Goal: Information Seeking & Learning: Learn about a topic

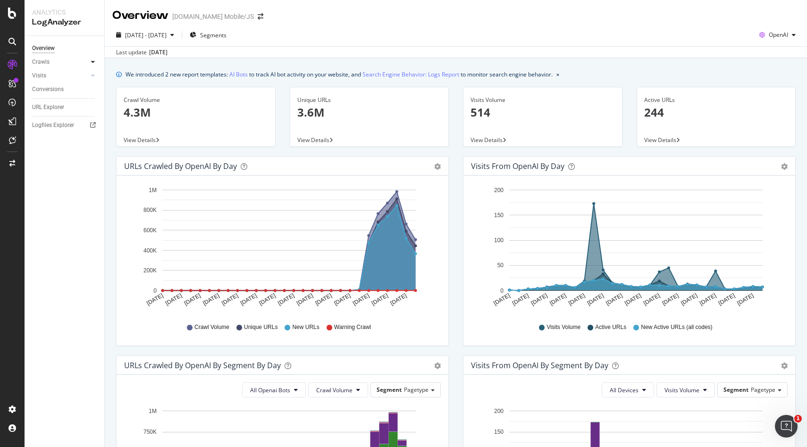
click at [92, 63] on icon at bounding box center [93, 62] width 4 height 6
click at [65, 77] on div "Daily Distribution" at bounding box center [58, 76] width 44 height 10
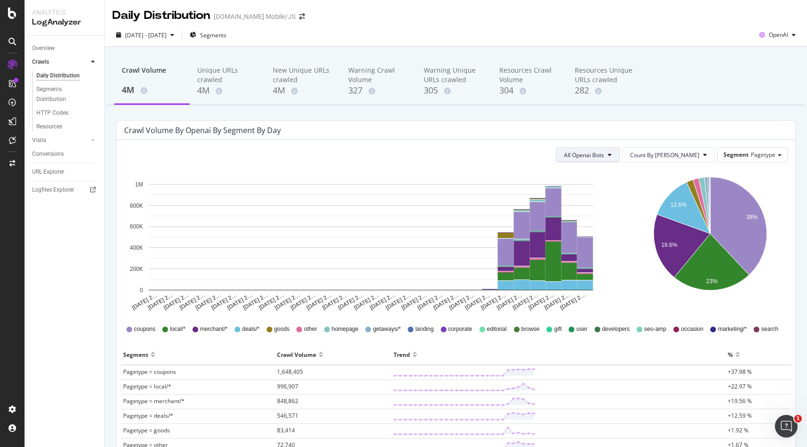
click at [619, 153] on button "All Openai Bots" at bounding box center [588, 154] width 64 height 15
click at [628, 207] on span "OAI-SearchBot" at bounding box center [619, 208] width 41 height 8
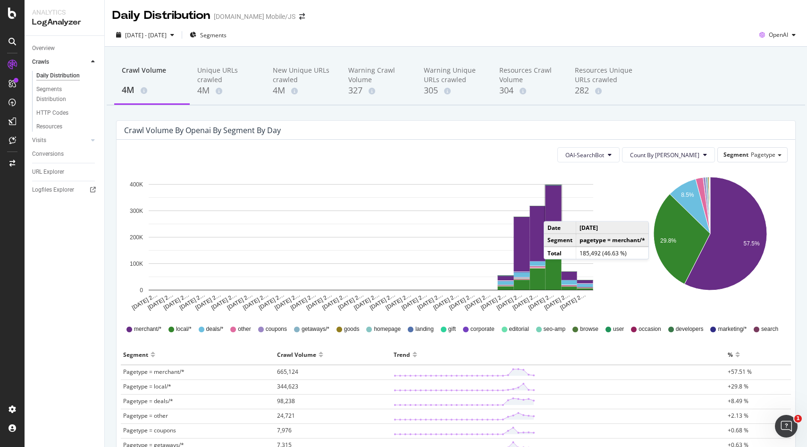
click at [553, 212] on rect "A chart." at bounding box center [553, 209] width 16 height 48
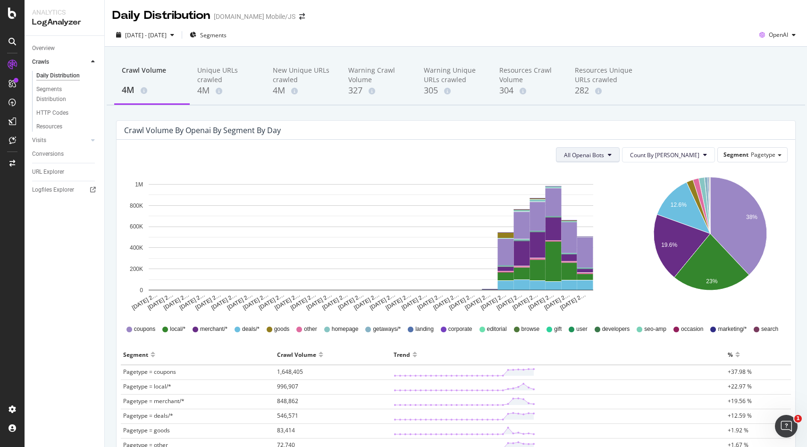
click at [604, 154] on span "All Openai Bots" at bounding box center [584, 155] width 40 height 8
click at [625, 210] on span "OAI-SearchBot" at bounding box center [619, 208] width 41 height 8
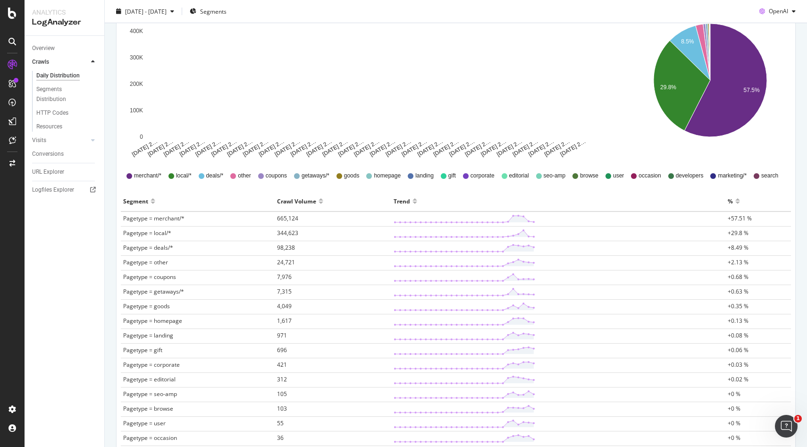
scroll to position [154, 0]
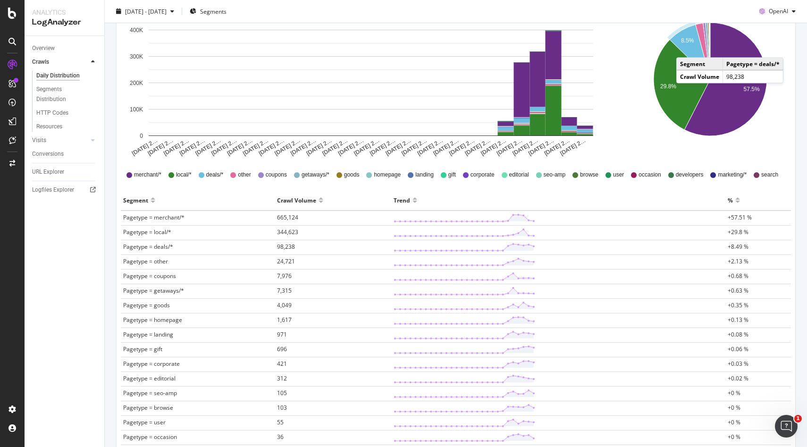
click at [685, 48] on icon "A chart." at bounding box center [689, 52] width 41 height 55
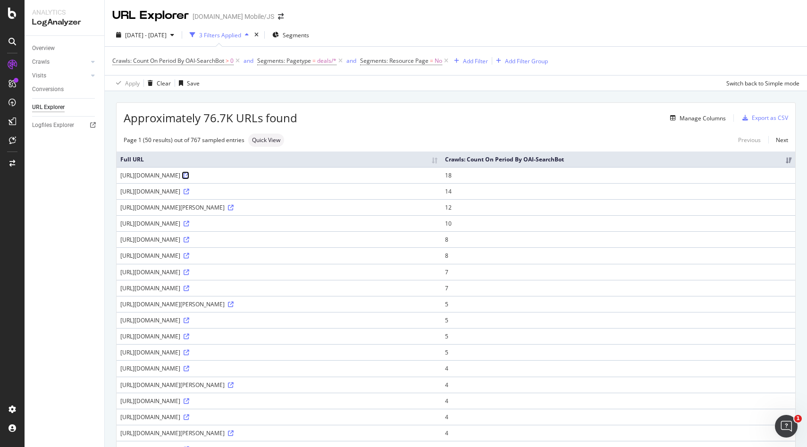
click at [189, 173] on icon at bounding box center [187, 176] width 6 height 6
click at [189, 190] on icon at bounding box center [187, 192] width 6 height 6
click at [234, 206] on icon at bounding box center [231, 208] width 6 height 6
click at [189, 222] on icon at bounding box center [187, 224] width 6 height 6
click at [189, 242] on icon at bounding box center [187, 240] width 6 height 6
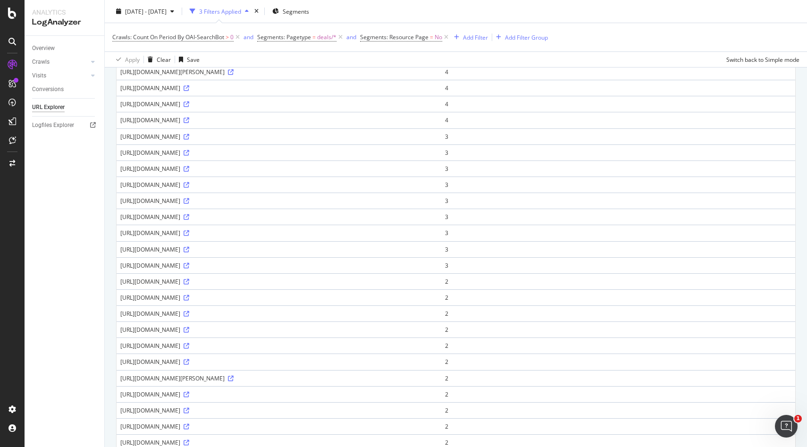
scroll to position [570, 0]
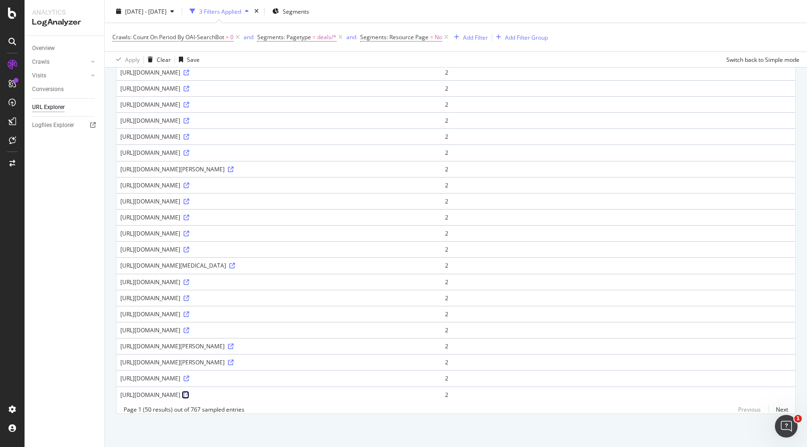
click at [189, 393] on icon at bounding box center [187, 395] width 6 height 6
click at [189, 300] on icon at bounding box center [187, 298] width 6 height 6
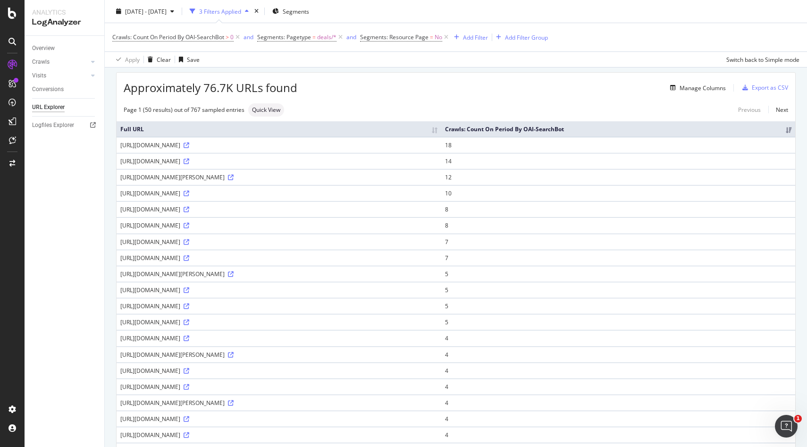
scroll to position [0, 0]
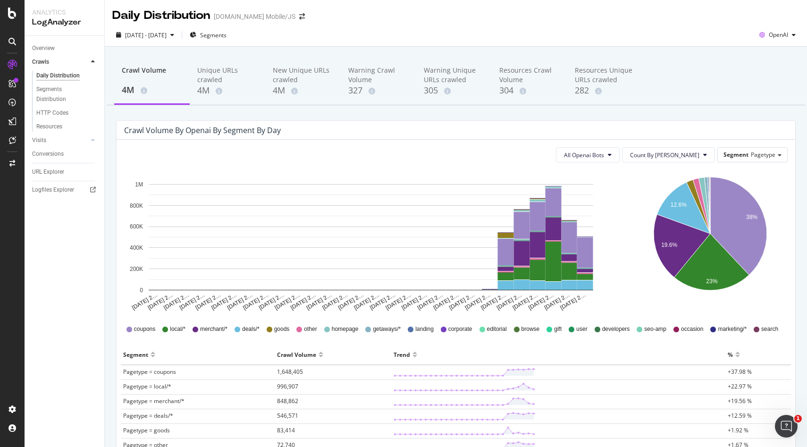
click at [644, 145] on div "All Openai Bots Count By Day Segment Pagetype Hold CMD (⌘) while clicking to fi…" at bounding box center [456, 408] width 678 height 536
click at [611, 153] on icon at bounding box center [610, 155] width 4 height 6
click at [631, 192] on span "GPTBot" at bounding box center [619, 191] width 41 height 8
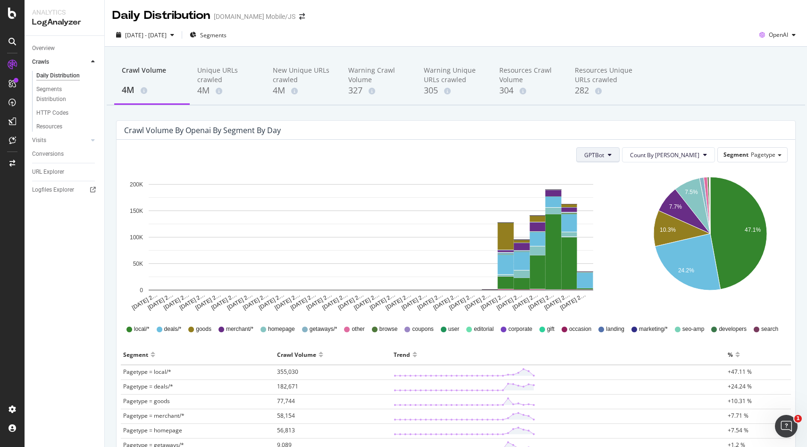
click at [619, 149] on button "GPTBot" at bounding box center [597, 154] width 43 height 15
click at [633, 223] on span "ChatGPT-User" at bounding box center [639, 226] width 40 height 8
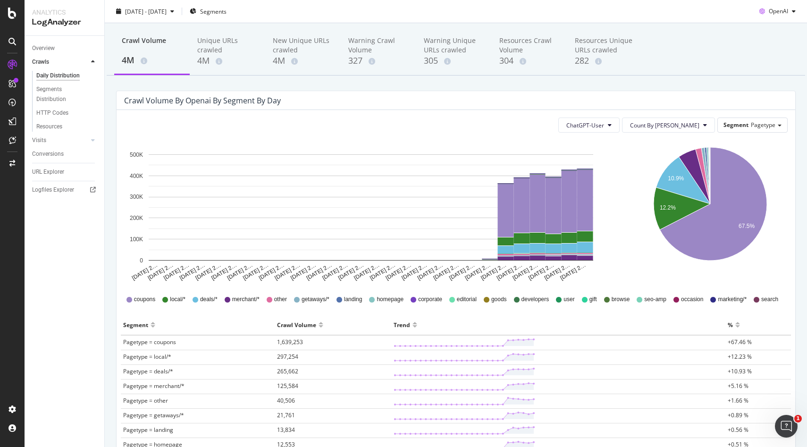
scroll to position [32, 0]
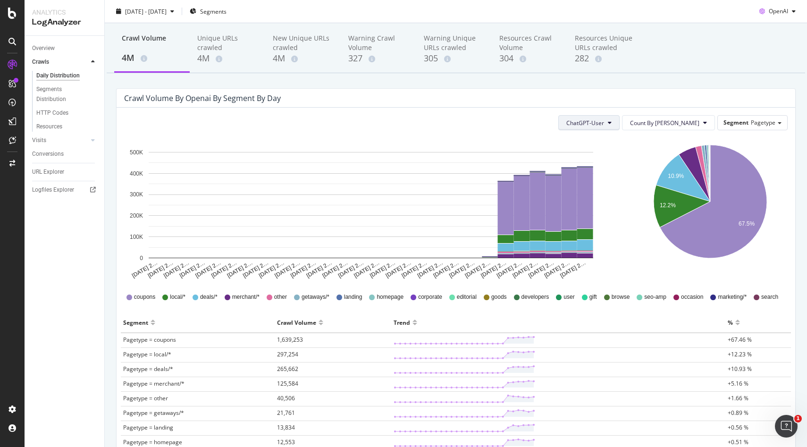
click at [611, 123] on icon at bounding box center [610, 123] width 4 height 6
click at [632, 237] on icon "10.9% 12.2% 67.5%" at bounding box center [709, 209] width 155 height 142
click at [604, 120] on span "ChatGPT-User" at bounding box center [585, 123] width 38 height 8
click at [623, 160] on span "GPTBot" at bounding box center [622, 159] width 40 height 8
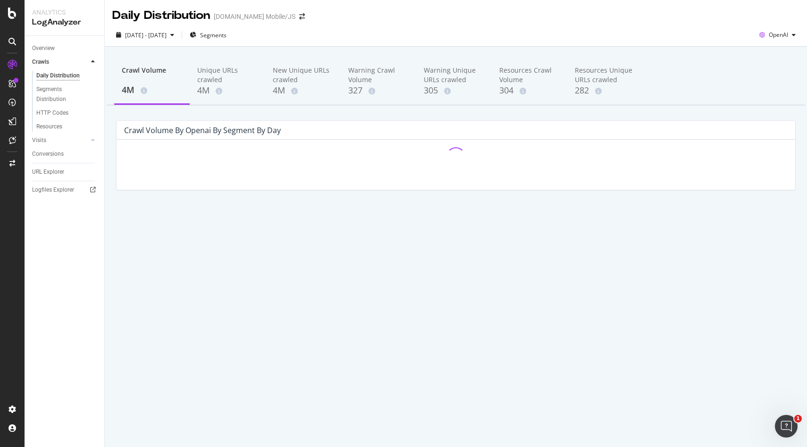
scroll to position [0, 0]
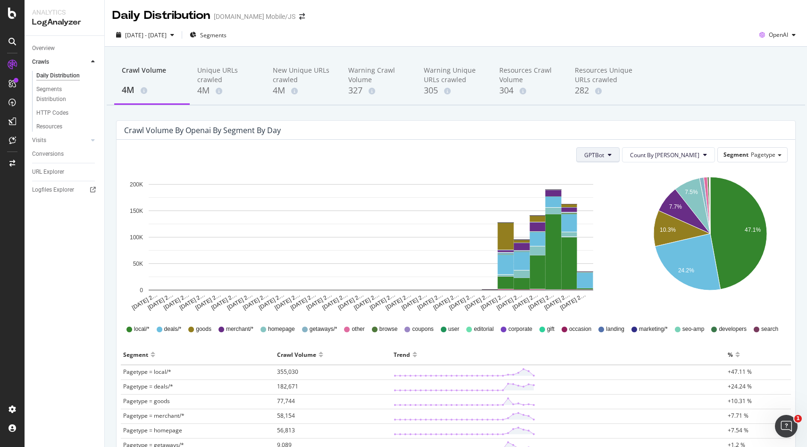
click at [619, 155] on button "GPTBot" at bounding box center [597, 154] width 43 height 15
click at [634, 211] on span "OAI-SearchBot" at bounding box center [639, 208] width 40 height 8
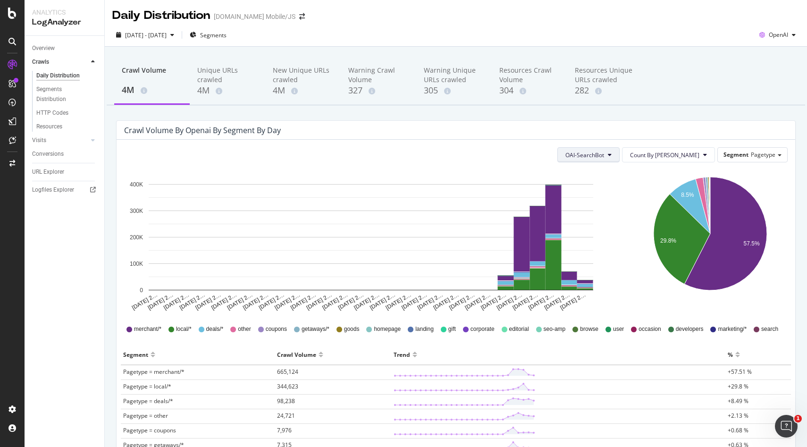
click at [612, 148] on button "OAI-SearchBot" at bounding box center [588, 154] width 62 height 15
click at [616, 226] on span "ChatGPT-User" at bounding box center [621, 226] width 40 height 8
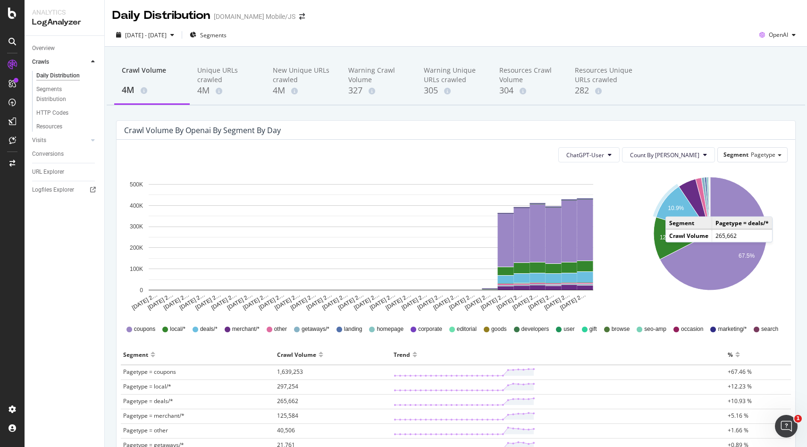
click at [675, 207] on text "10.9%" at bounding box center [676, 208] width 16 height 7
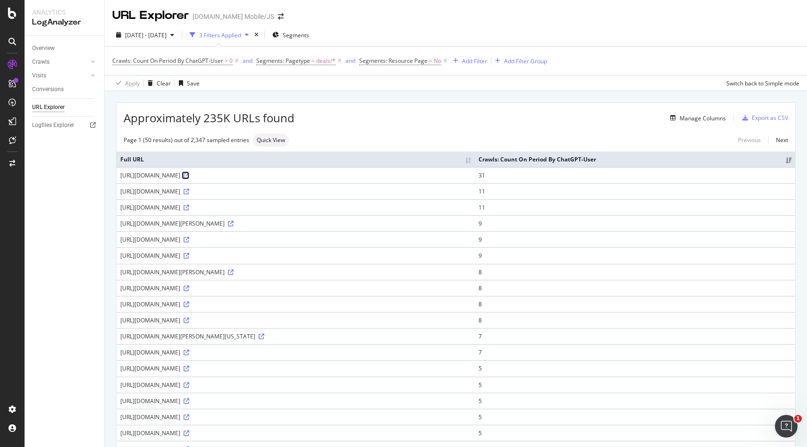
click at [189, 175] on icon at bounding box center [187, 176] width 6 height 6
click at [189, 192] on icon at bounding box center [187, 192] width 6 height 6
click at [189, 207] on icon at bounding box center [187, 208] width 6 height 6
click at [234, 224] on icon at bounding box center [231, 224] width 6 height 6
click at [189, 240] on icon at bounding box center [187, 240] width 6 height 6
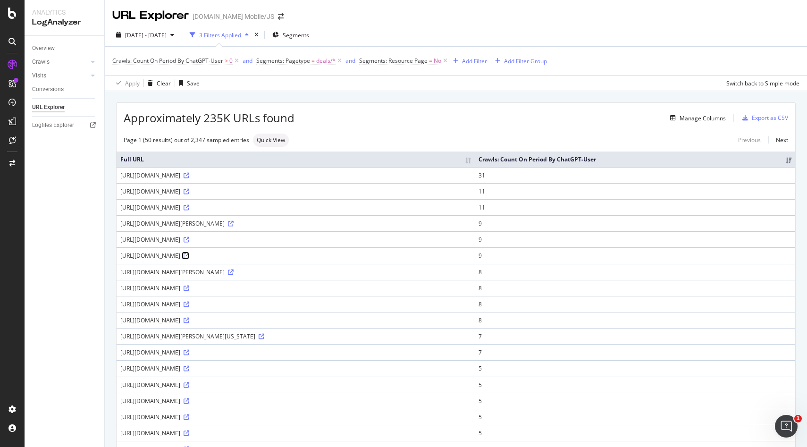
click at [189, 256] on icon at bounding box center [187, 256] width 6 height 6
click at [189, 303] on icon at bounding box center [187, 304] width 6 height 6
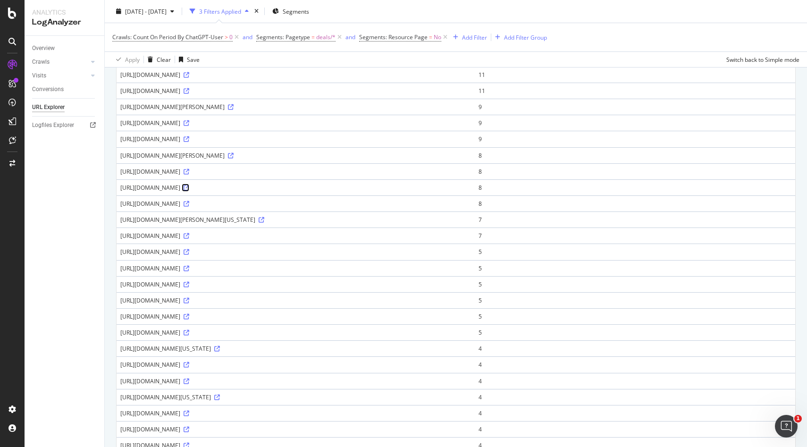
scroll to position [118, 0]
click at [189, 282] on icon at bounding box center [187, 283] width 6 height 6
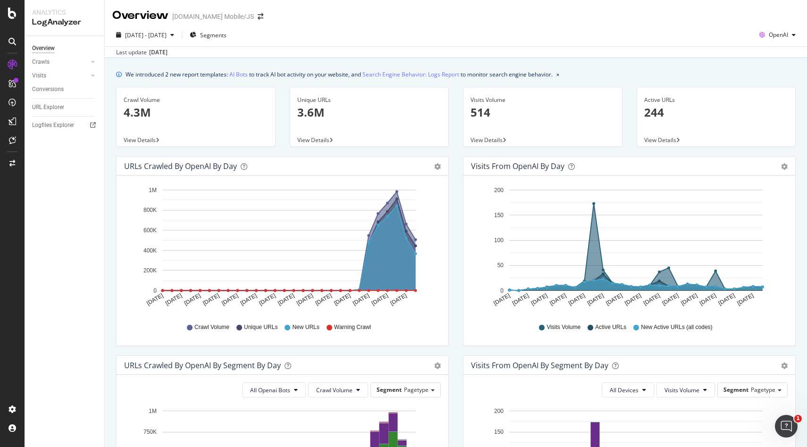
click at [327, 139] on span "View Details" at bounding box center [313, 140] width 32 height 8
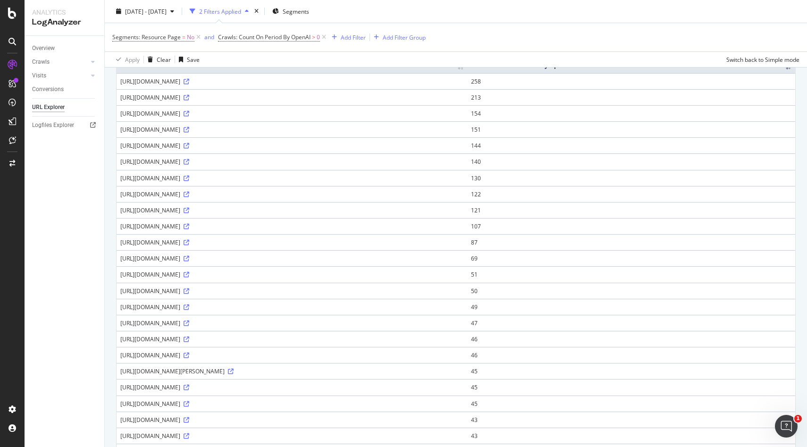
scroll to position [94, 0]
click at [189, 341] on icon at bounding box center [187, 339] width 6 height 6
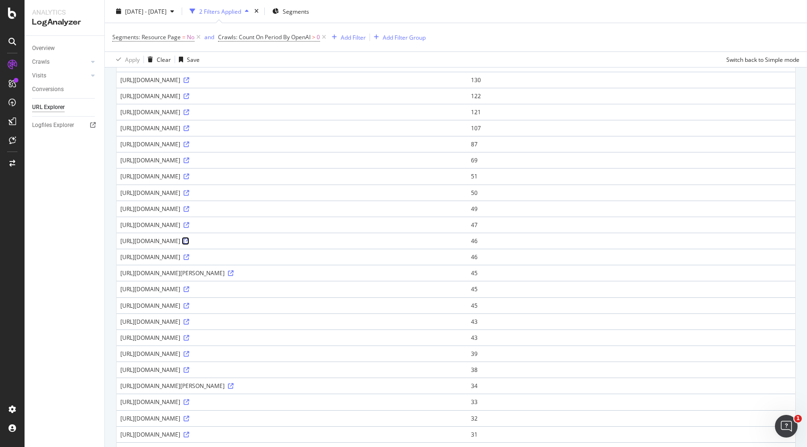
scroll to position [194, 0]
click at [189, 289] on icon at bounding box center [187, 287] width 6 height 6
